Goal: Transaction & Acquisition: Purchase product/service

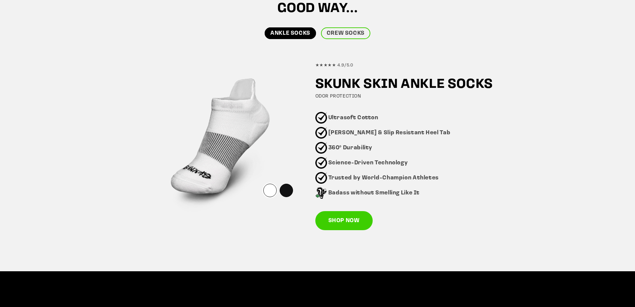
scroll to position [400, 0]
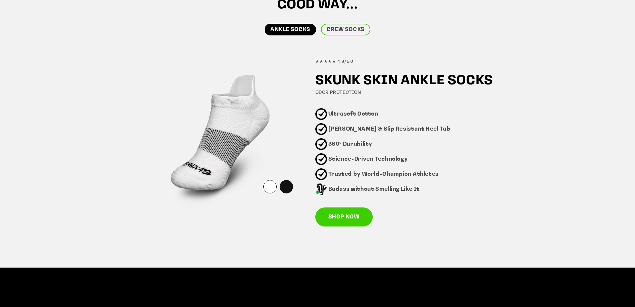
click at [275, 187] on div at bounding box center [269, 186] width 13 height 13
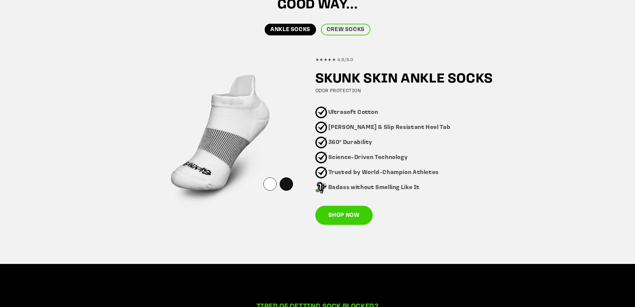
click at [294, 180] on div at bounding box center [279, 185] width 32 height 17
click at [278, 181] on div at bounding box center [279, 185] width 32 height 17
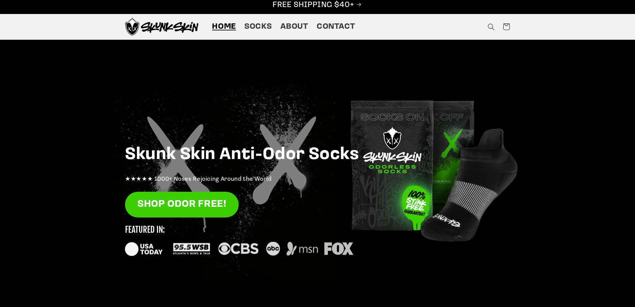
scroll to position [0, 0]
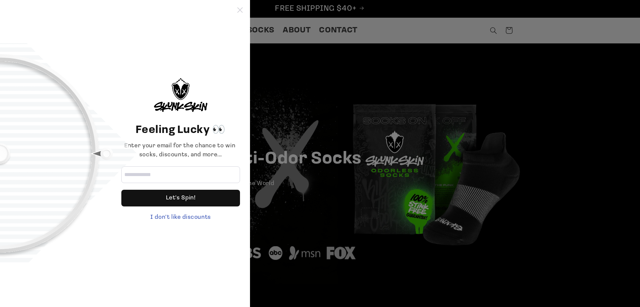
click at [240, 12] on icon at bounding box center [239, 9] width 5 height 5
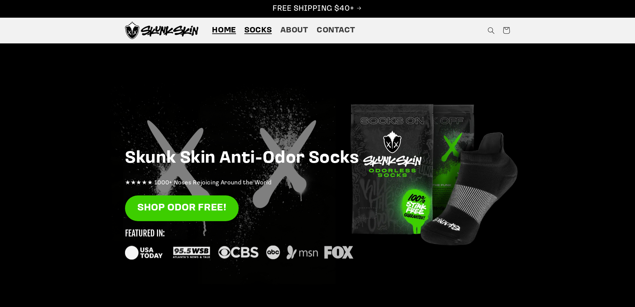
click at [259, 31] on span "Socks" at bounding box center [257, 30] width 27 height 10
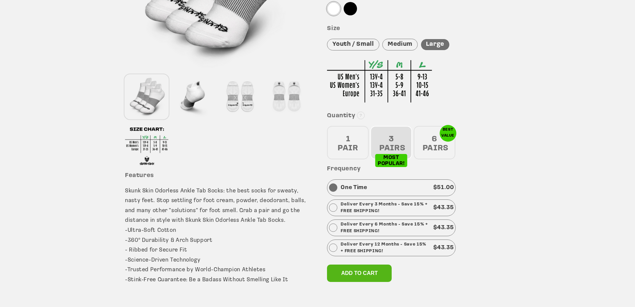
scroll to position [200, 0]
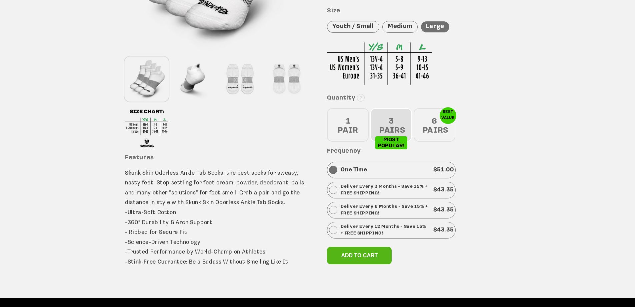
click at [431, 123] on div "6 PAIRS" at bounding box center [435, 124] width 42 height 33
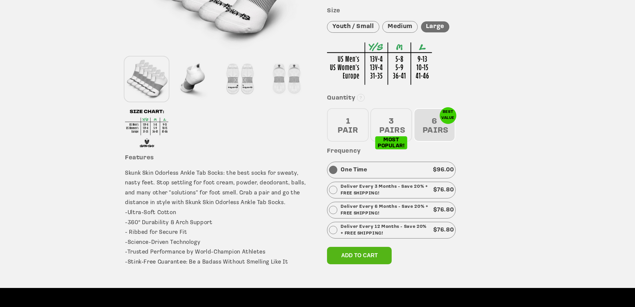
click at [395, 118] on div "3 PAIRS" at bounding box center [392, 124] width 42 height 33
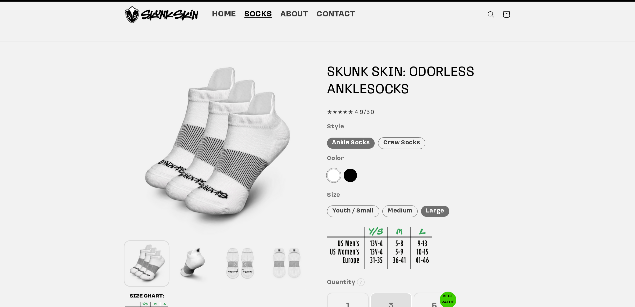
scroll to position [0, 0]
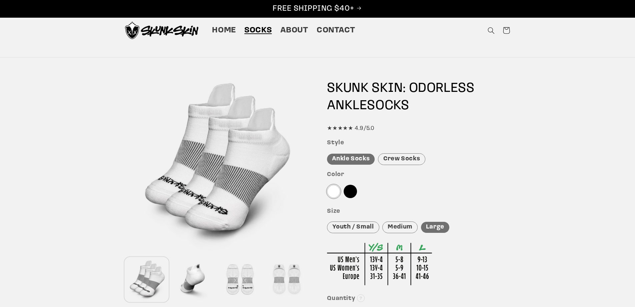
click at [389, 159] on div "Crew Socks" at bounding box center [401, 159] width 47 height 12
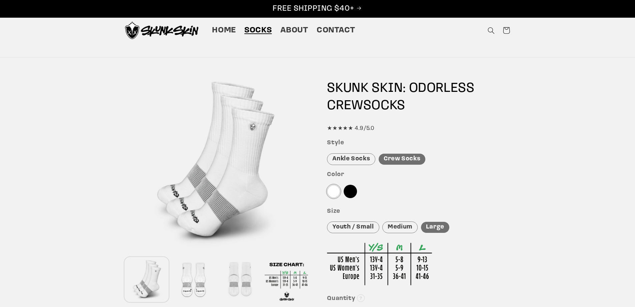
click at [348, 160] on div "Ankle Socks" at bounding box center [351, 159] width 48 height 12
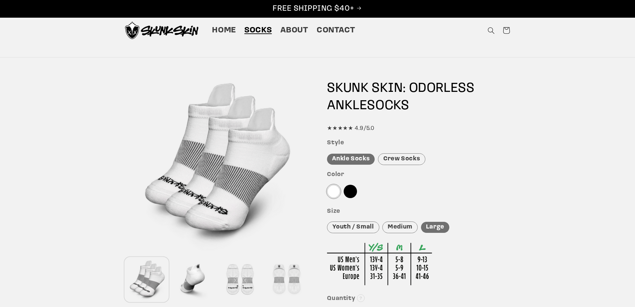
click at [351, 191] on div at bounding box center [350, 190] width 13 height 13
